Goal: Navigation & Orientation: Locate item on page

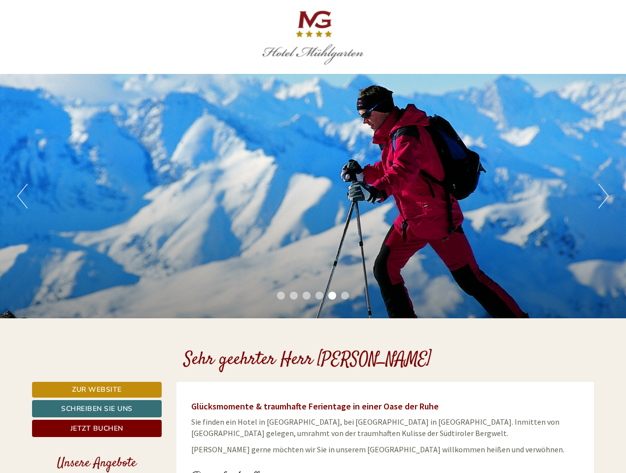
click at [313, 237] on div "Previous Next 1 2 3 4 5 6" at bounding box center [313, 196] width 626 height 245
click at [22, 196] on button "Previous" at bounding box center [22, 196] width 10 height 25
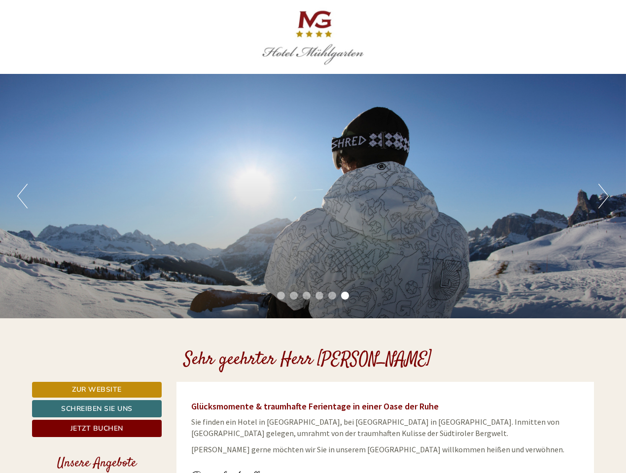
click at [313, 196] on div "Previous Next 1 2 3 4 5 6" at bounding box center [313, 196] width 626 height 245
click at [604, 196] on button "Next" at bounding box center [604, 196] width 10 height 25
click at [281, 296] on li "1" at bounding box center [281, 296] width 8 height 8
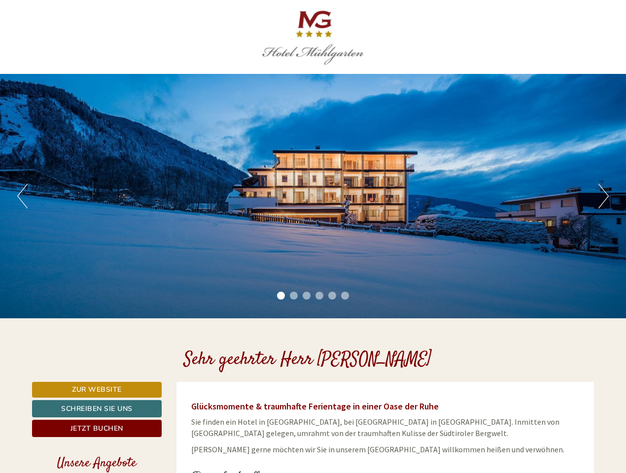
click at [294, 296] on li "2" at bounding box center [294, 296] width 8 height 8
click at [307, 296] on li "3" at bounding box center [307, 296] width 8 height 8
click at [320, 296] on li "4" at bounding box center [320, 296] width 8 height 8
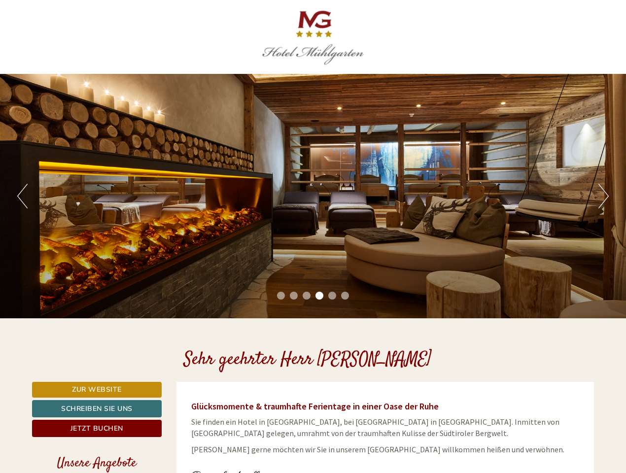
click at [332, 296] on li "5" at bounding box center [332, 296] width 8 height 8
click at [345, 296] on li "6" at bounding box center [345, 296] width 8 height 8
